Goal: Task Accomplishment & Management: Manage account settings

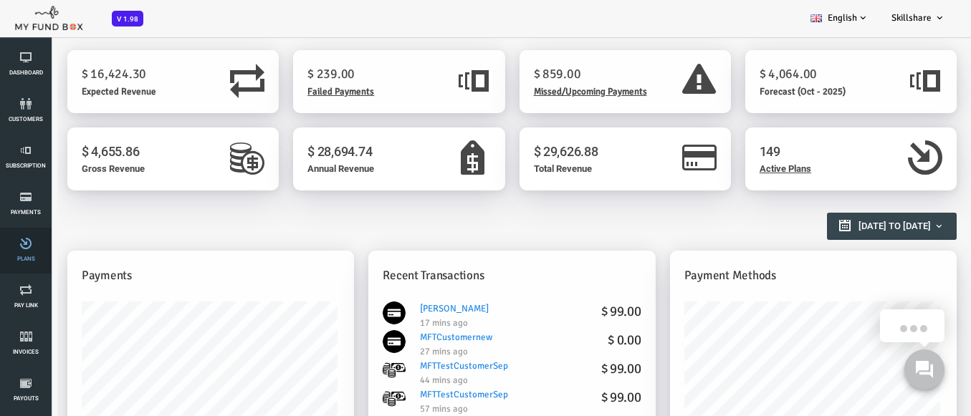
click at [26, 251] on link "Plans" at bounding box center [25, 251] width 43 height 46
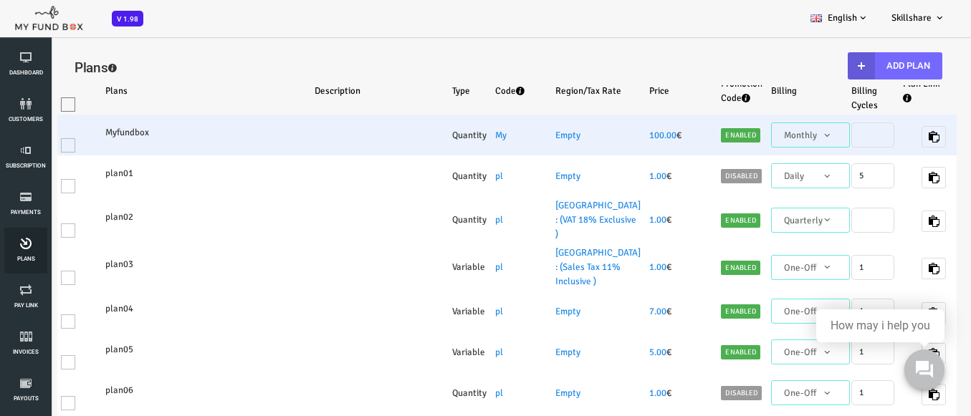
select select "100"
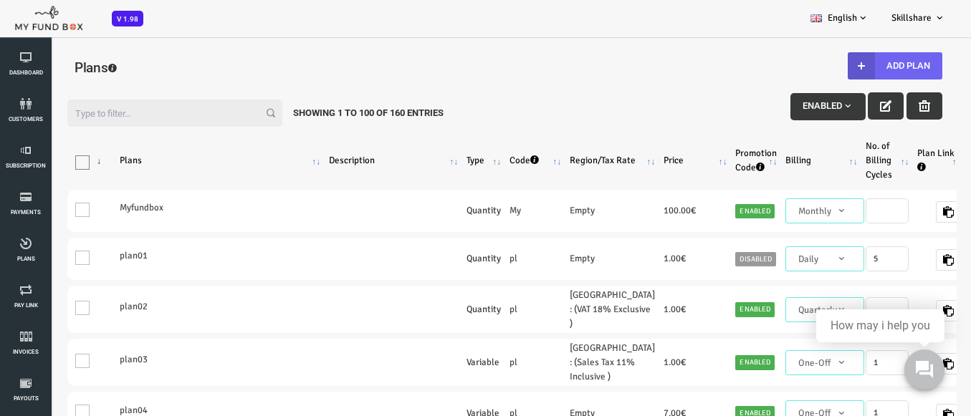
click at [846, 66] on button "Add Plan" at bounding box center [856, 65] width 95 height 27
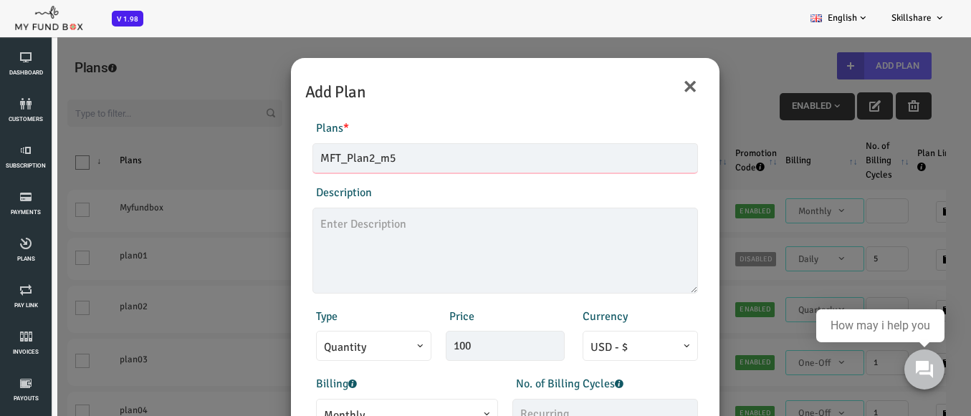
type input "MFT_Plan2_m5"
type textarea "MFT_Plan5_description"
click at [360, 413] on span "Monthly" at bounding box center [368, 416] width 166 height 18
type input "99.00"
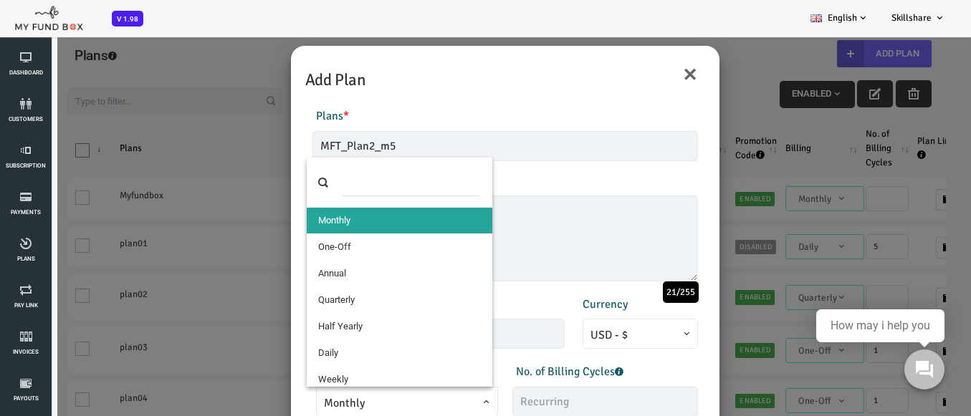
select select "4"
type input "1"
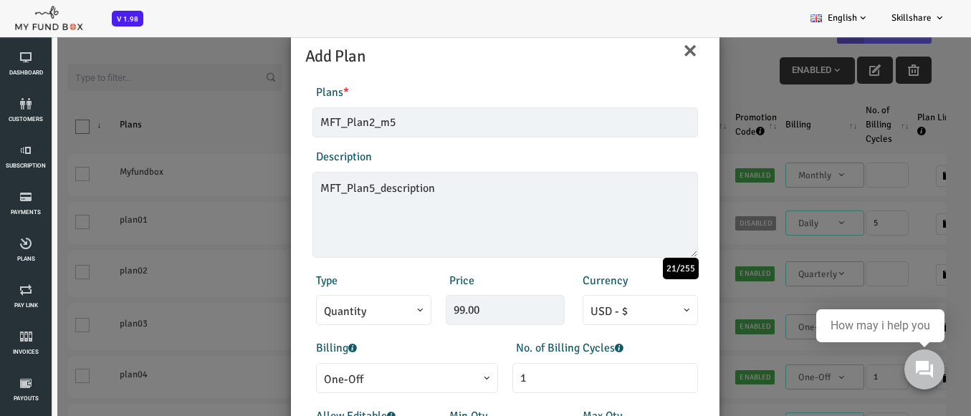
scroll to position [288, 0]
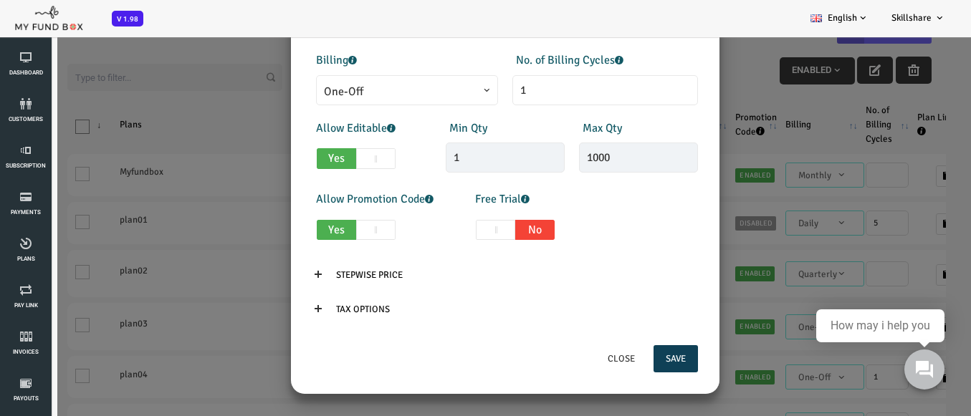
click at [629, 359] on button "Save" at bounding box center [637, 358] width 44 height 27
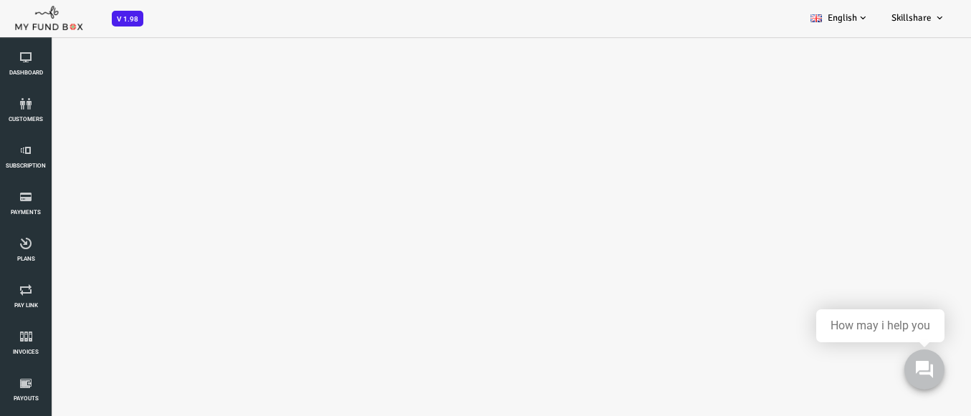
select select "100"
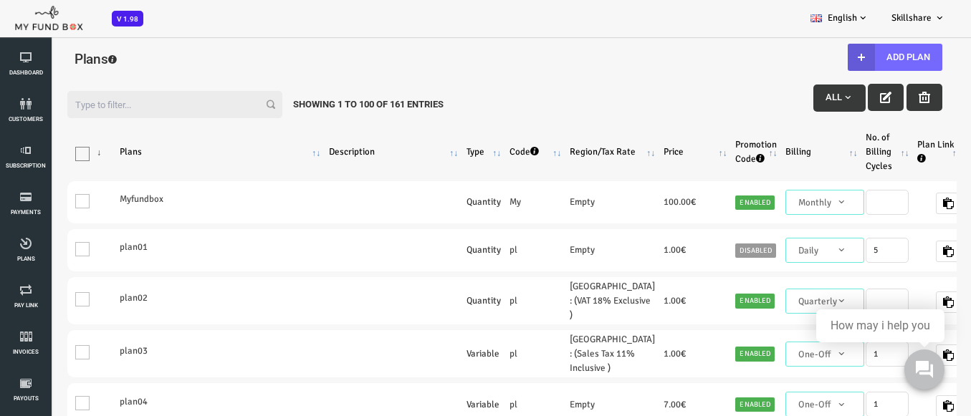
scroll to position [0, 0]
